Goal: Information Seeking & Learning: Learn about a topic

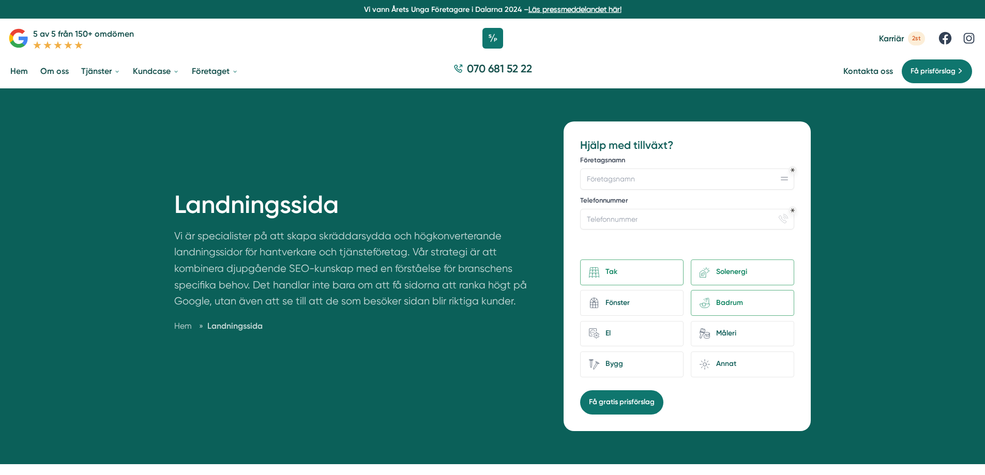
click at [175, 237] on p "Vi är specialister på att skapa skräddarsydda och högkonverterande landningssid…" at bounding box center [356, 271] width 365 height 87
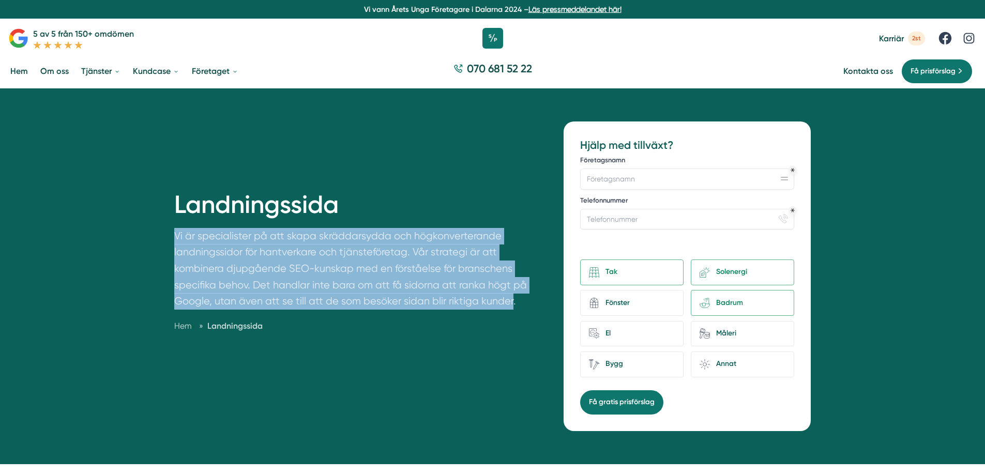
drag, startPoint x: 179, startPoint y: 239, endPoint x: 512, endPoint y: 308, distance: 339.7
click at [512, 308] on p "Vi är specialister på att skapa skräddarsydda och högkonverterande landningssid…" at bounding box center [356, 271] width 365 height 87
copy div "Vi är specialister på att skapa skräddarsydda och högkonverterande landningssid…"
click at [319, 271] on p "Vi är specialister på att skapa skräddarsydda och högkonverterande landningssid…" at bounding box center [356, 271] width 365 height 87
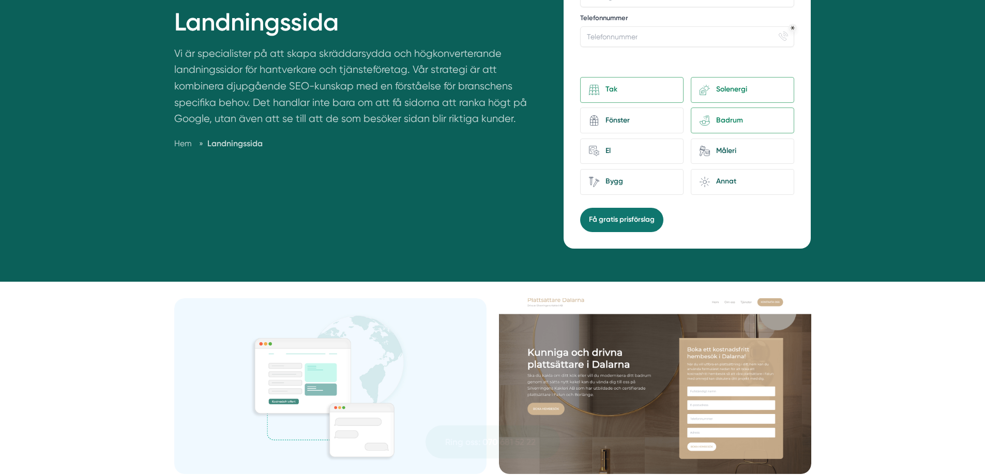
scroll to position [414, 0]
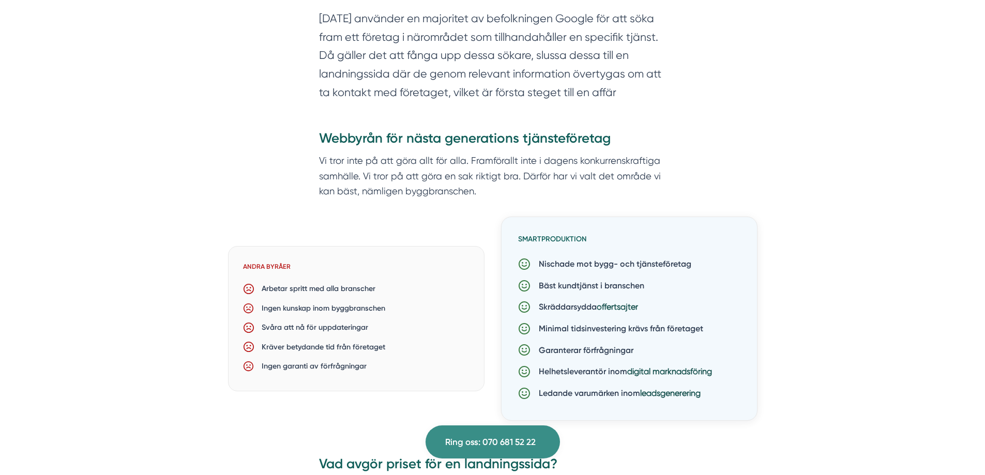
checkbox input "true"
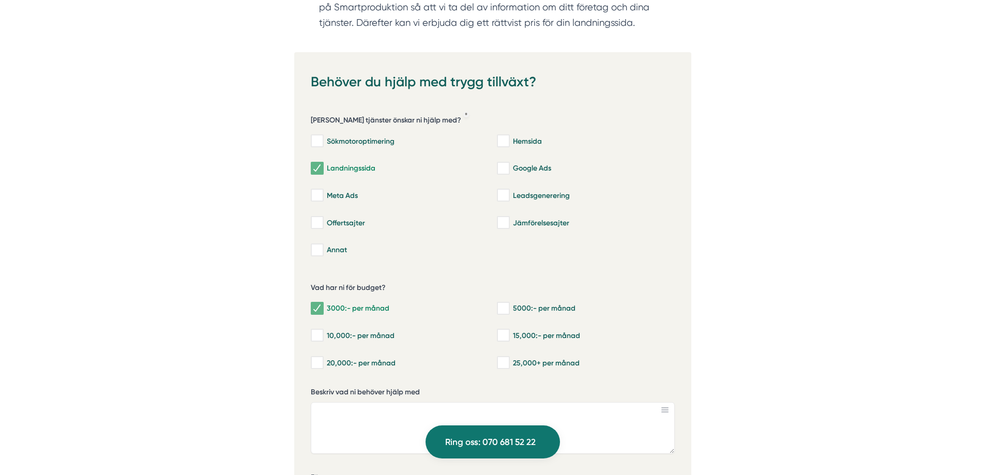
scroll to position [2586, 0]
